Goal: Check status: Check status

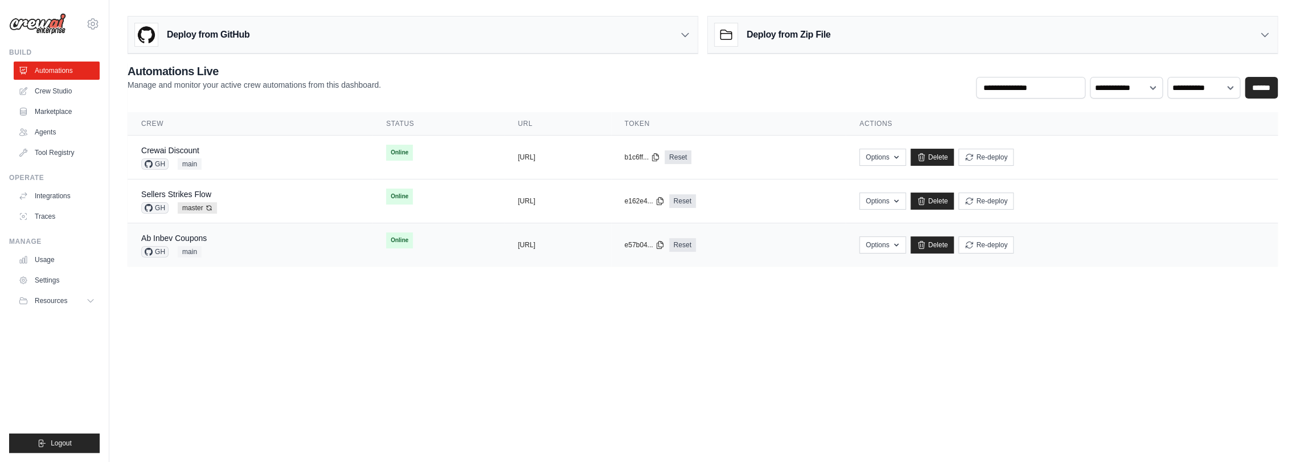
click at [238, 234] on div "Ab Inbev Coupons GH main" at bounding box center [249, 244] width 217 height 25
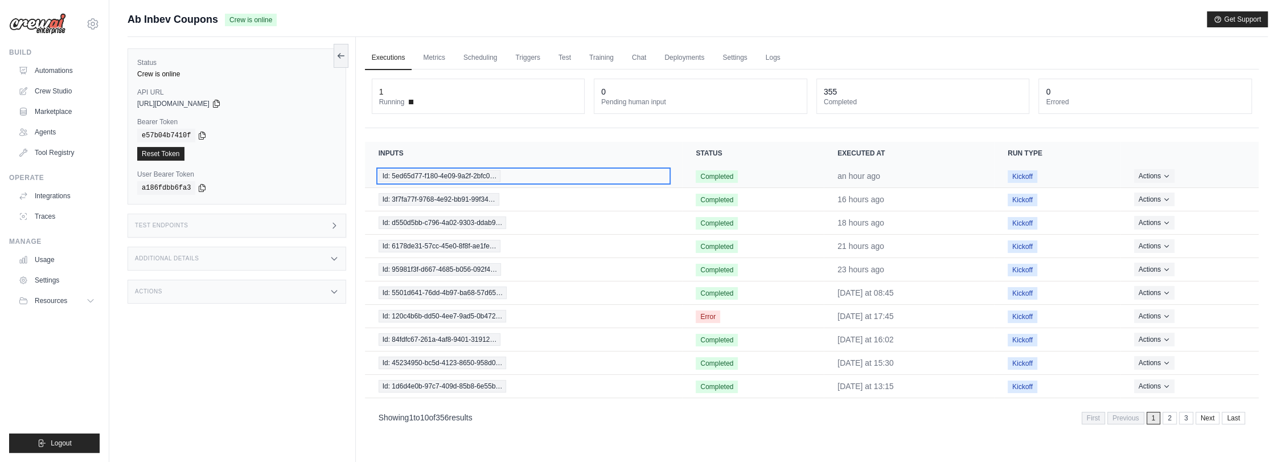
click at [480, 176] on span "Id: 5ed65d77-f180-4e09-9a2f-2bfc0…" at bounding box center [440, 176] width 122 height 13
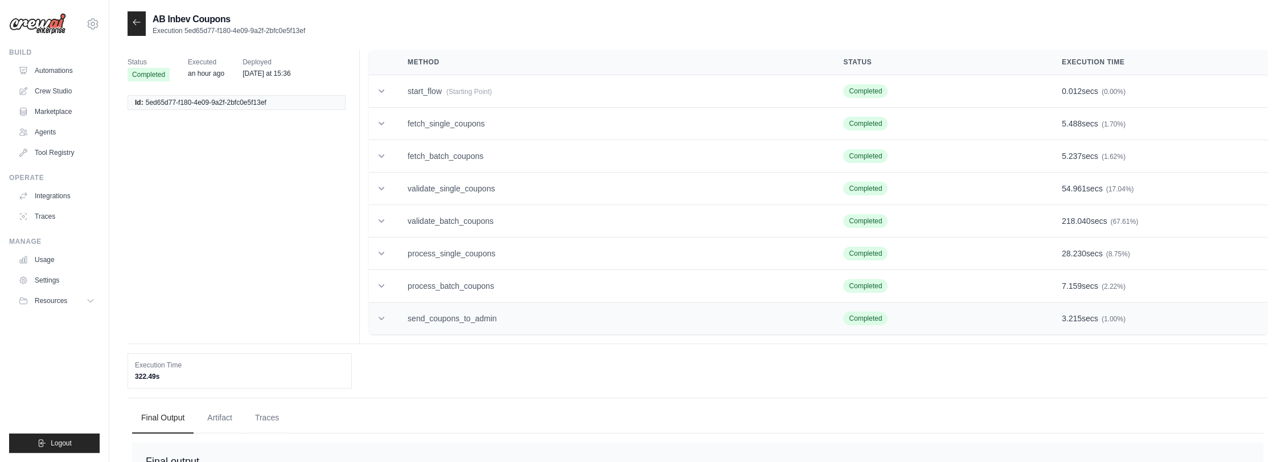
click at [519, 306] on td "send_coupons_to_admin" at bounding box center [611, 318] width 435 height 32
